Goal: Task Accomplishment & Management: Use online tool/utility

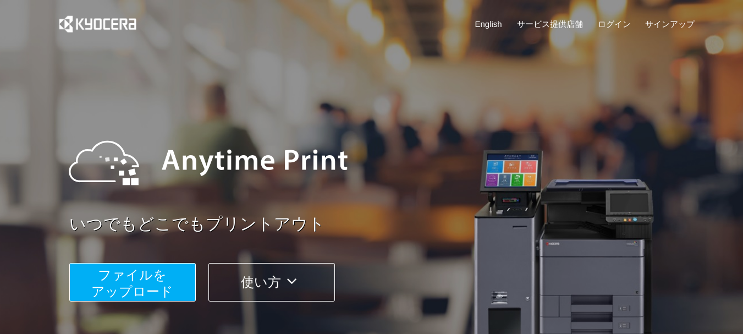
click at [489, 27] on link "English" at bounding box center [488, 24] width 27 height 12
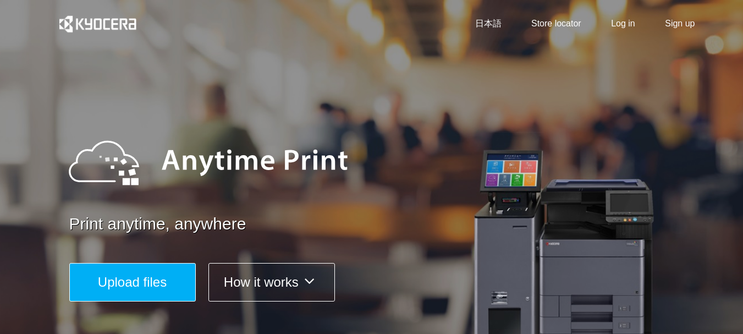
click at [142, 288] on span "Upload files" at bounding box center [132, 281] width 69 height 15
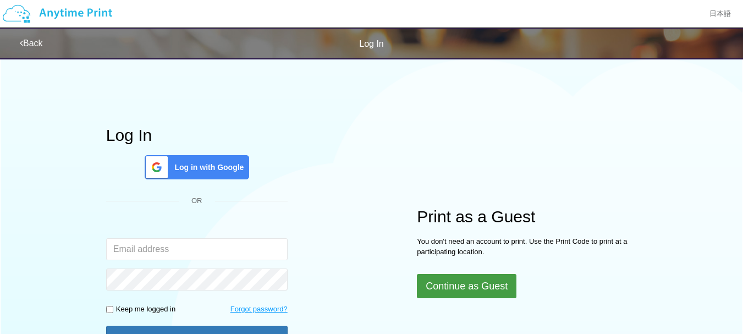
click at [505, 286] on button "Continue as Guest" at bounding box center [467, 286] width 100 height 24
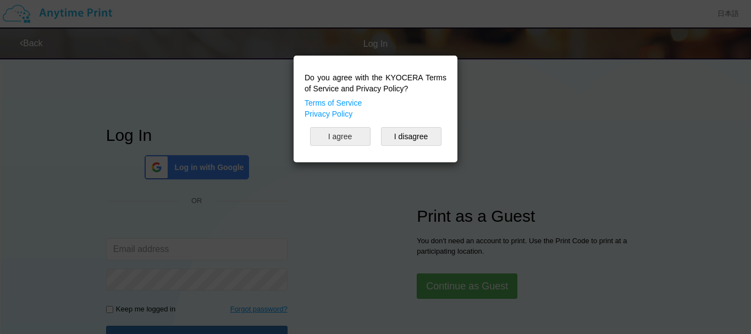
click at [352, 142] on button "I agree" at bounding box center [340, 136] width 60 height 19
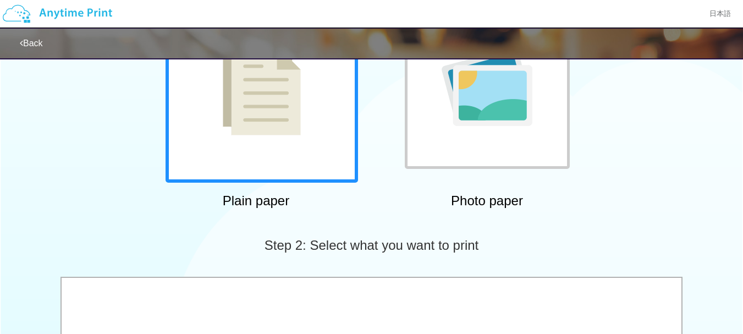
scroll to position [144, 0]
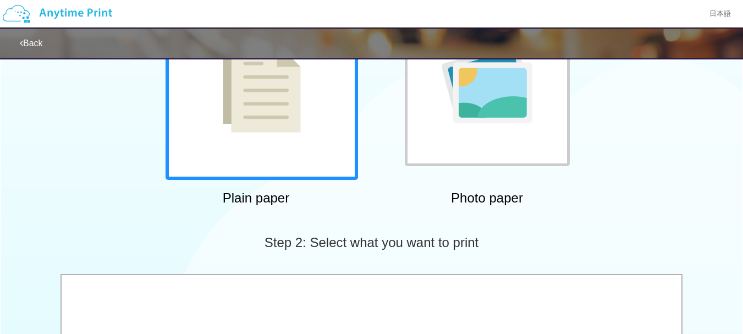
click at [245, 100] on img at bounding box center [262, 84] width 78 height 98
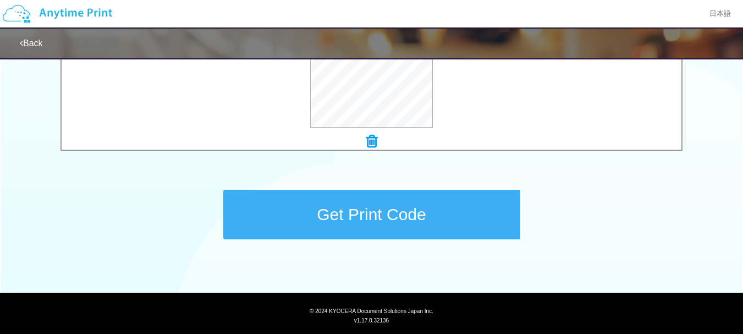
scroll to position [498, 0]
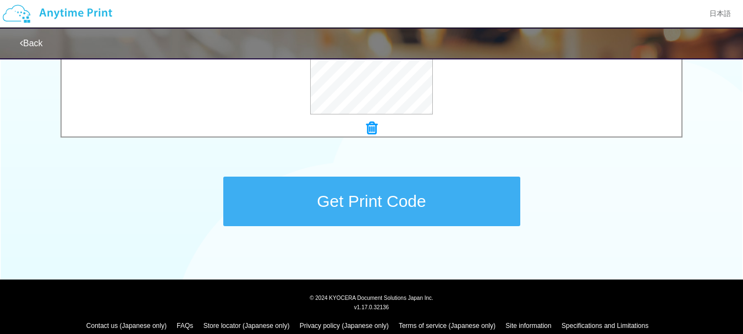
click at [300, 195] on button "Get Print Code" at bounding box center [371, 201] width 297 height 49
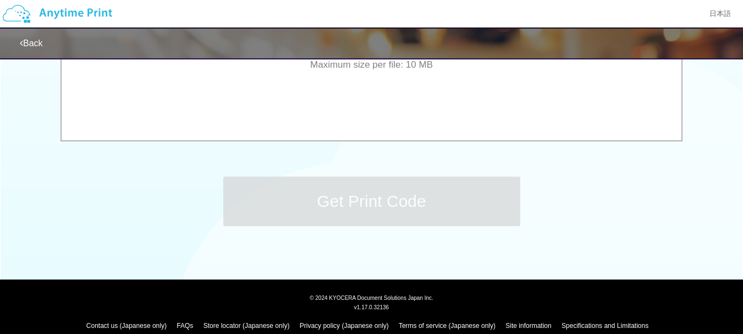
scroll to position [0, 0]
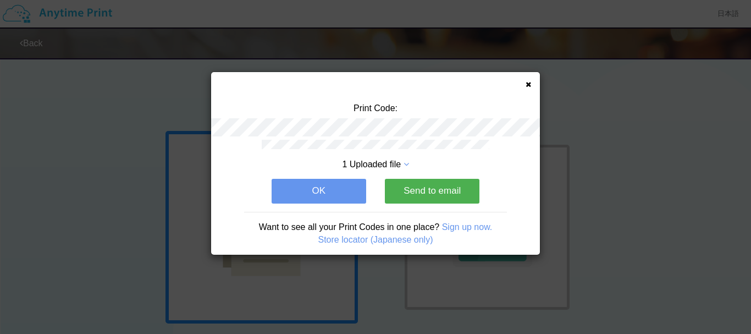
click at [527, 84] on icon at bounding box center [528, 84] width 5 height 7
